Goal: Transaction & Acquisition: Book appointment/travel/reservation

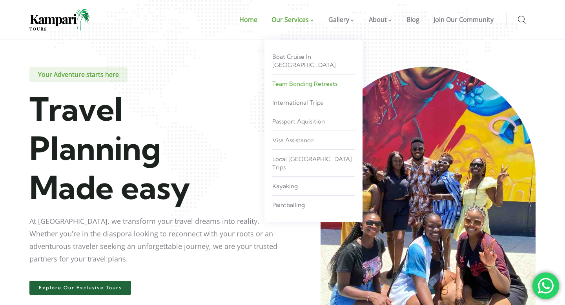
click at [307, 80] on span "Team Bonding Retreats" at bounding box center [304, 83] width 65 height 7
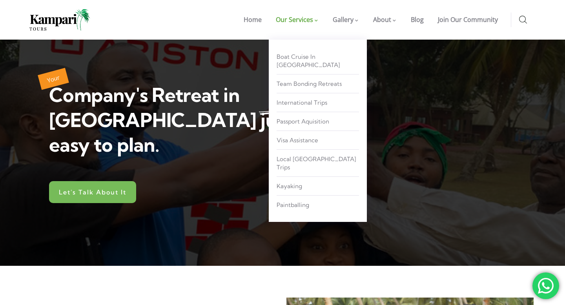
click at [318, 24] on link "Our Services" at bounding box center [297, 20] width 57 height 40
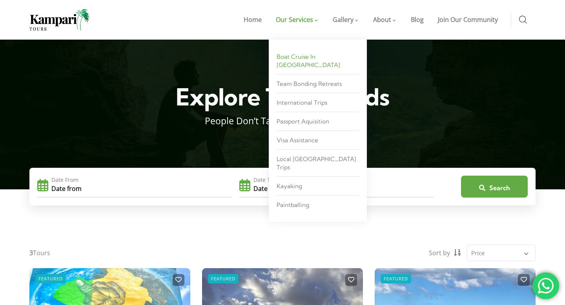
click at [304, 58] on span "Boat Cruise in [GEOGRAPHIC_DATA]" at bounding box center [309, 61] width 64 height 16
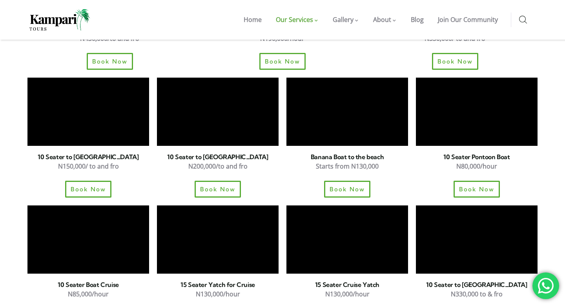
scroll to position [850, 0]
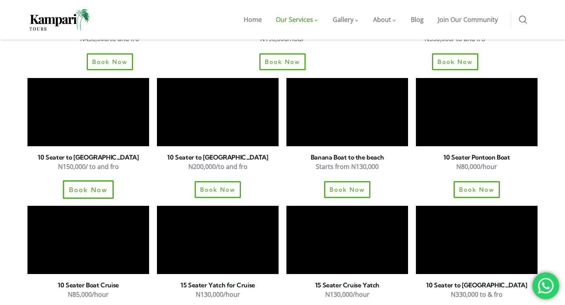
click at [94, 186] on span "Book Now" at bounding box center [88, 189] width 39 height 7
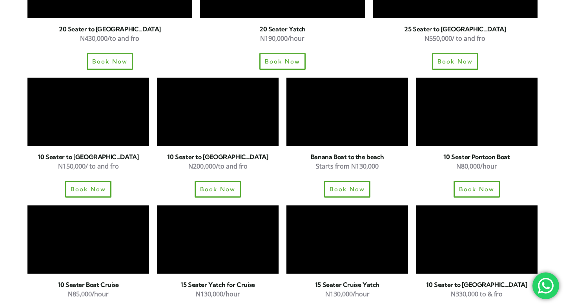
click at [89, 154] on h6 "10 Seater to Tarkwa Bay Beach​" at bounding box center [88, 157] width 122 height 6
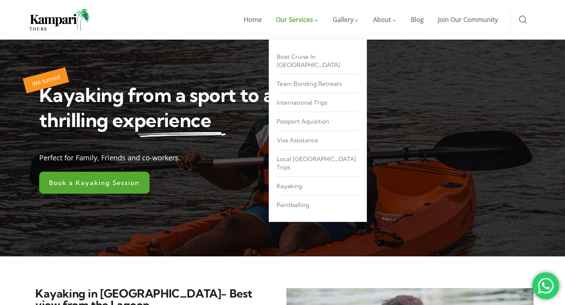
click at [310, 22] on span "Our Services" at bounding box center [294, 19] width 37 height 9
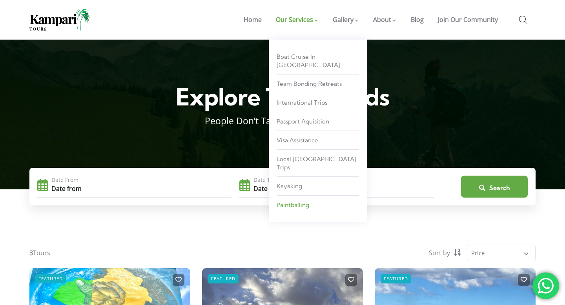
click at [309, 201] on span "Paintballing" at bounding box center [293, 204] width 33 height 7
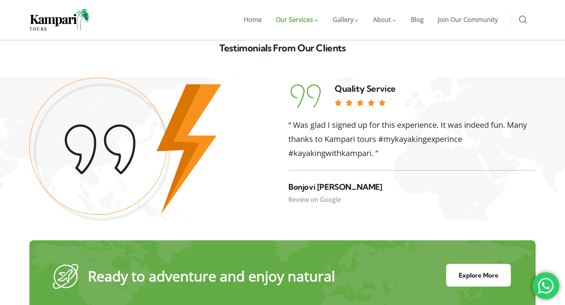
scroll to position [1669, 0]
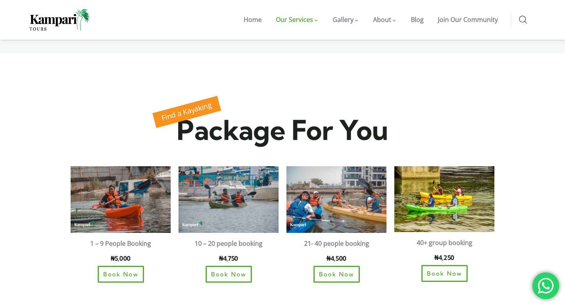
scroll to position [504, 0]
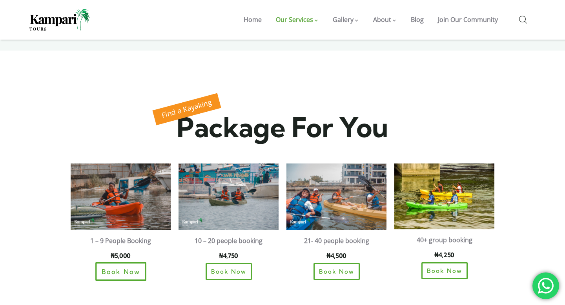
click at [134, 269] on span "Book Now" at bounding box center [120, 272] width 39 height 7
